Goal: Transaction & Acquisition: Purchase product/service

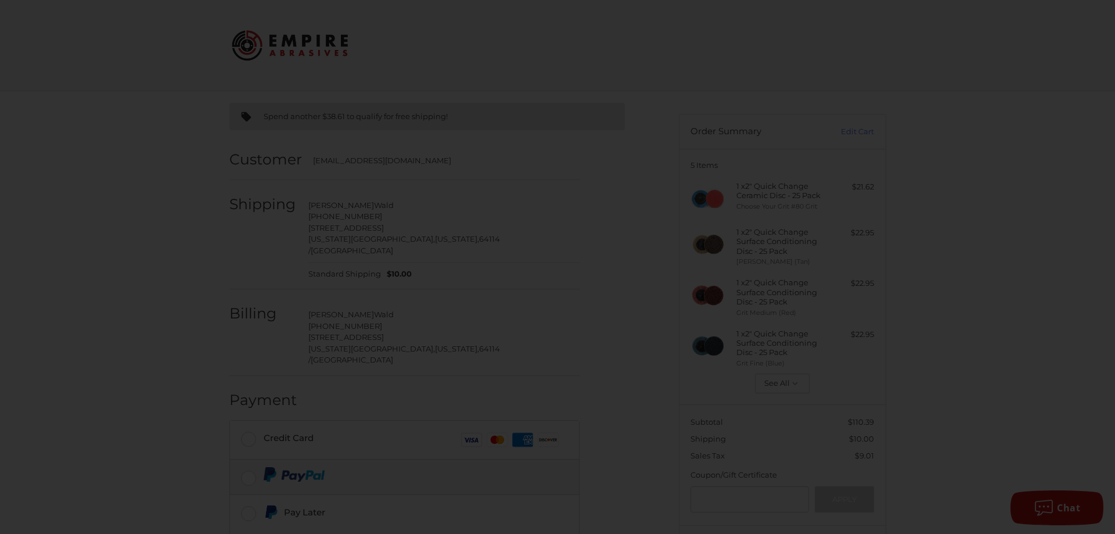
click at [1008, 173] on div at bounding box center [557, 267] width 1115 height 534
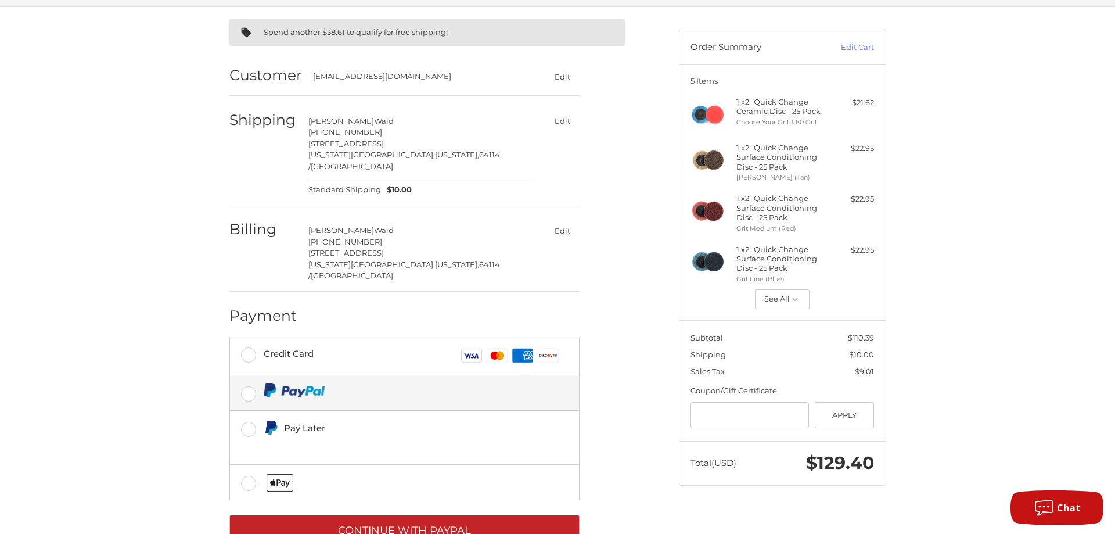
scroll to position [100, 0]
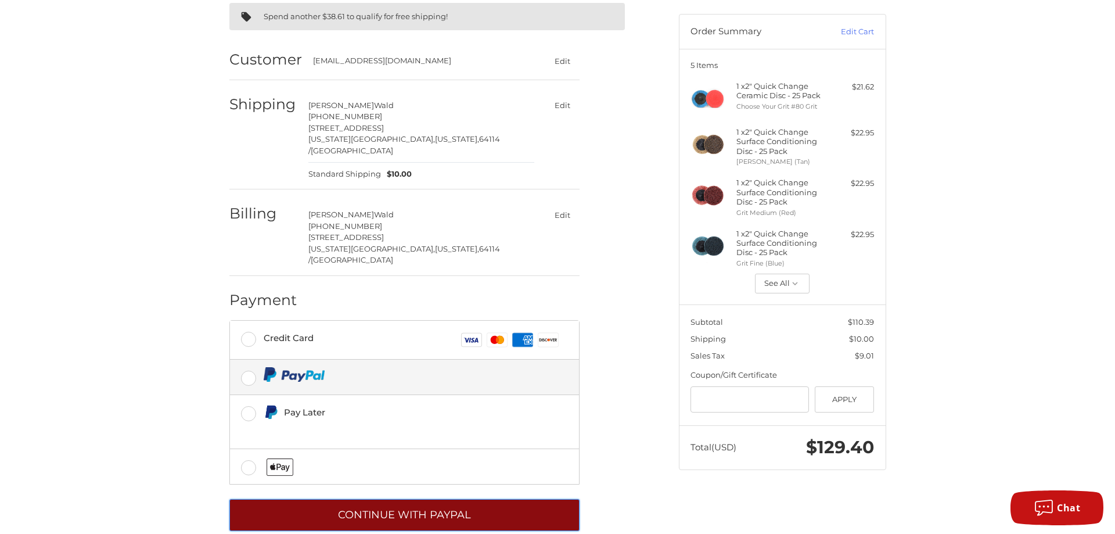
click at [398, 499] on button "Continue with PayPal" at bounding box center [404, 515] width 350 height 32
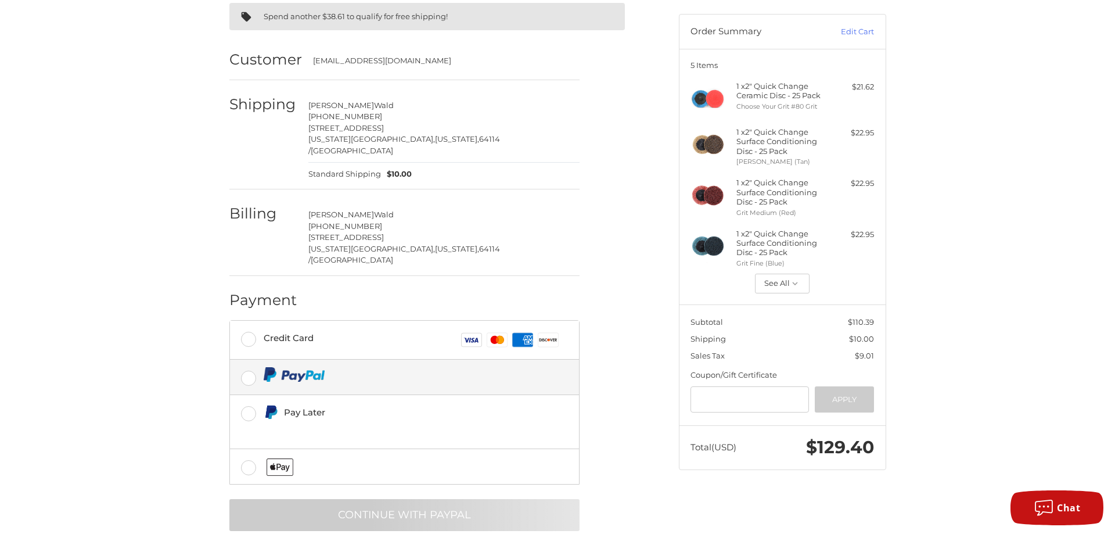
scroll to position [0, 0]
